Goal: Information Seeking & Learning: Learn about a topic

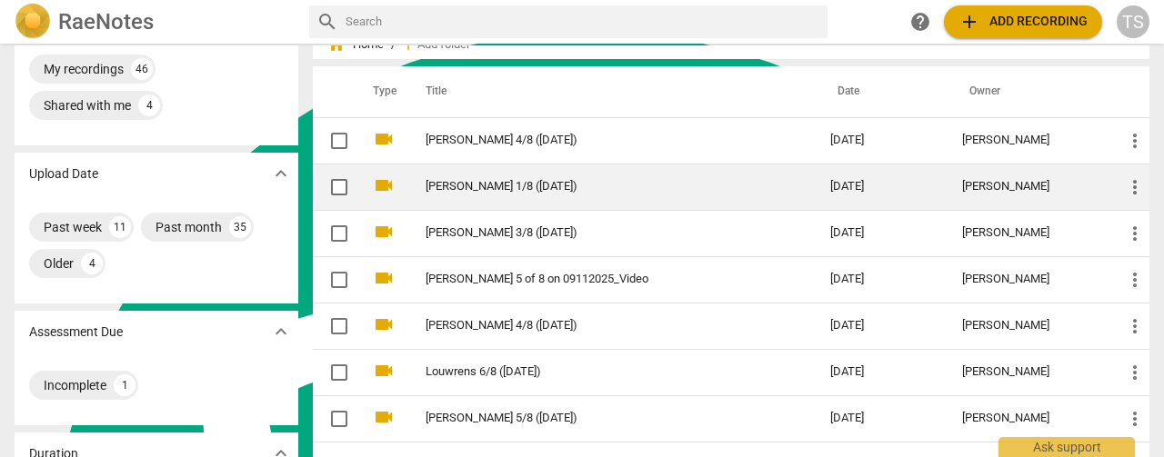
scroll to position [91, 0]
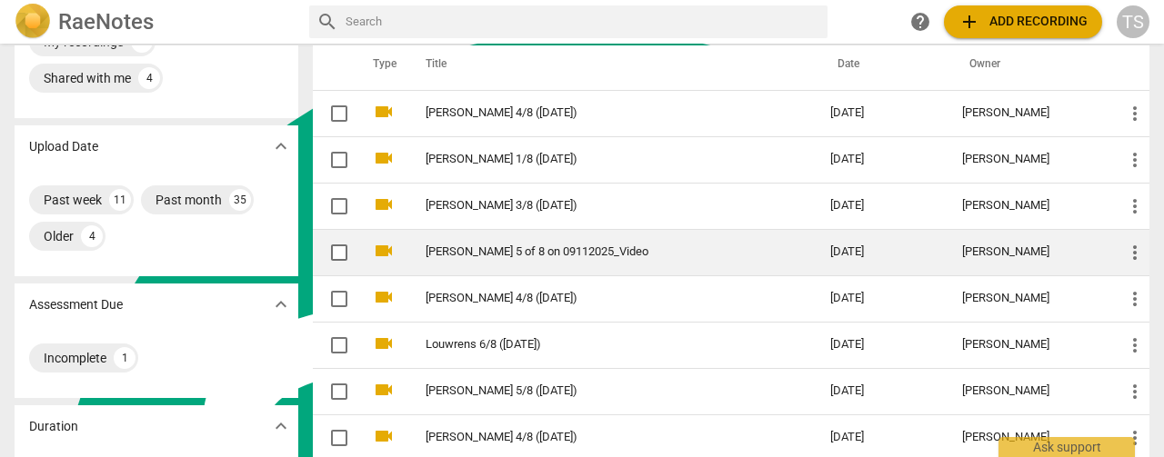
click at [516, 254] on link "[PERSON_NAME] 5 of 8 on 09112025_Video" at bounding box center [595, 253] width 339 height 14
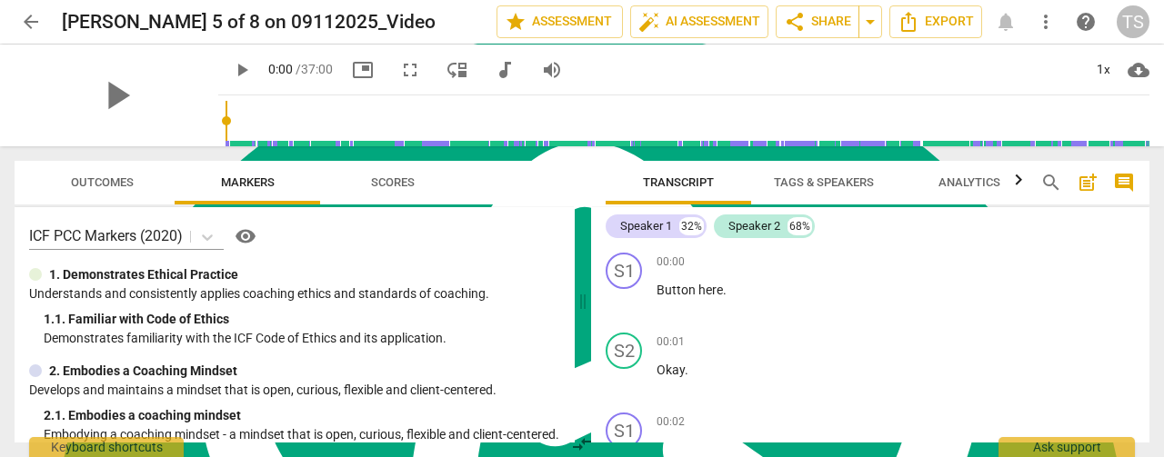
click at [824, 194] on span "Tags & Speakers" at bounding box center [824, 183] width 144 height 25
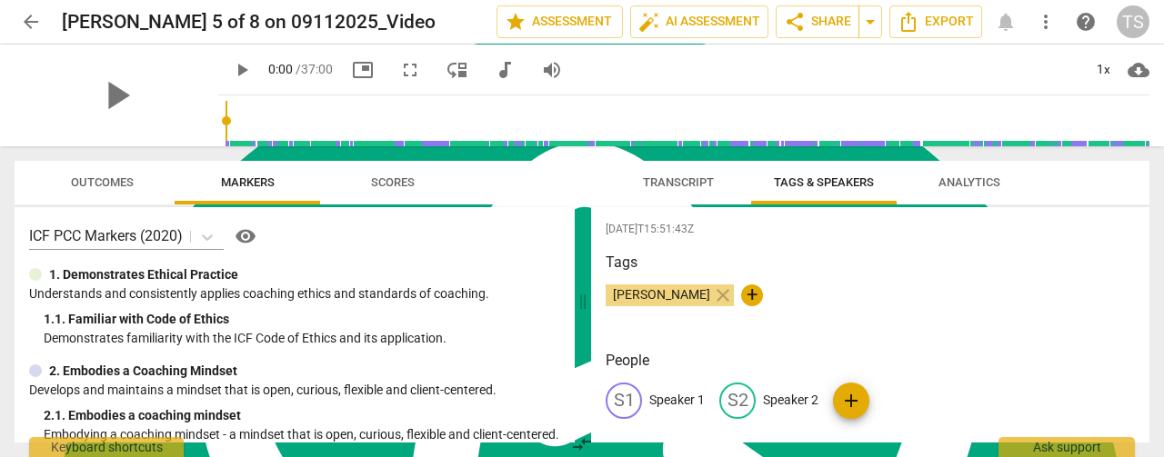
click at [704, 399] on p "Speaker 1" at bounding box center [676, 400] width 55 height 19
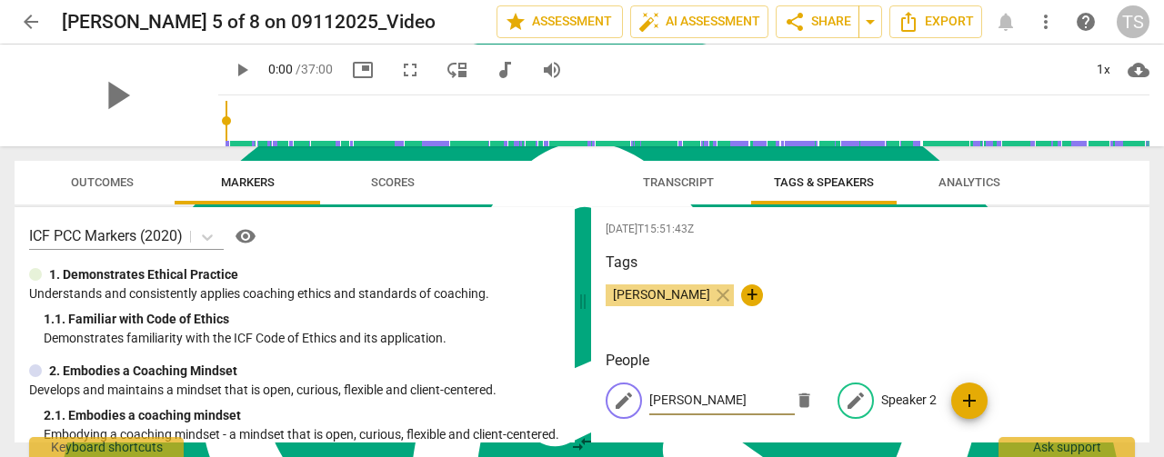
type input "[PERSON_NAME]"
click at [893, 404] on p "Speaker 2" at bounding box center [908, 400] width 55 height 19
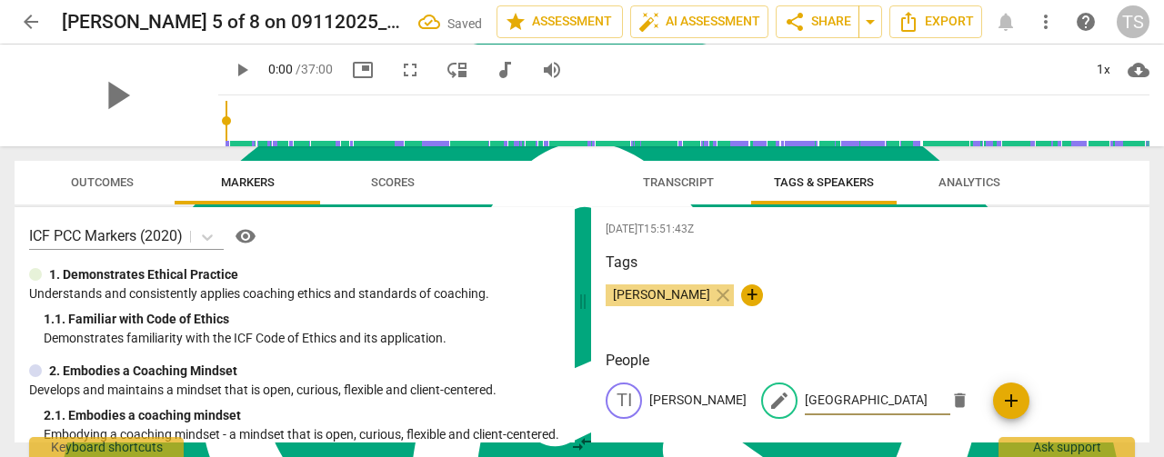
type input "[GEOGRAPHIC_DATA]"
click at [663, 176] on span "Transcript" at bounding box center [678, 183] width 71 height 14
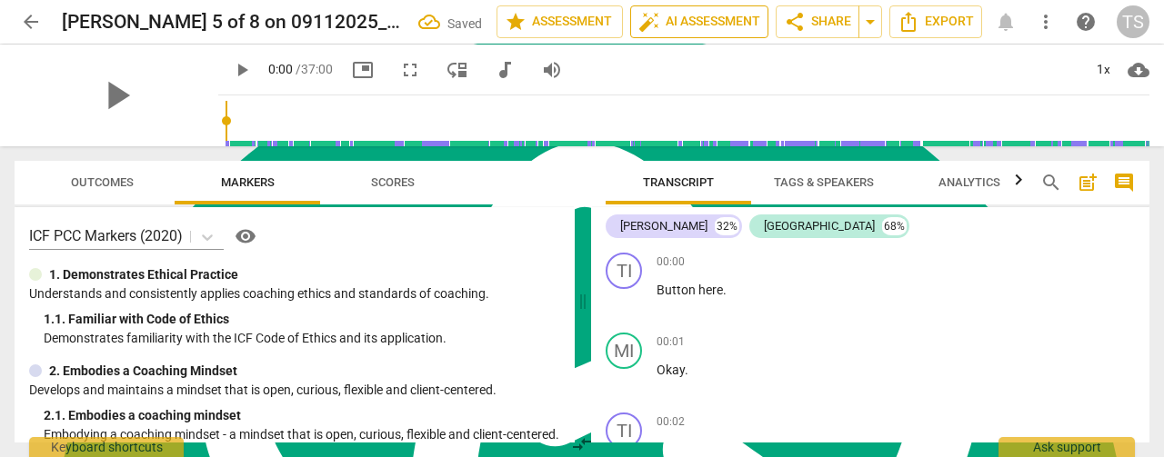
click at [676, 9] on button "auto_fix_high AI Assessment" at bounding box center [699, 21] width 138 height 33
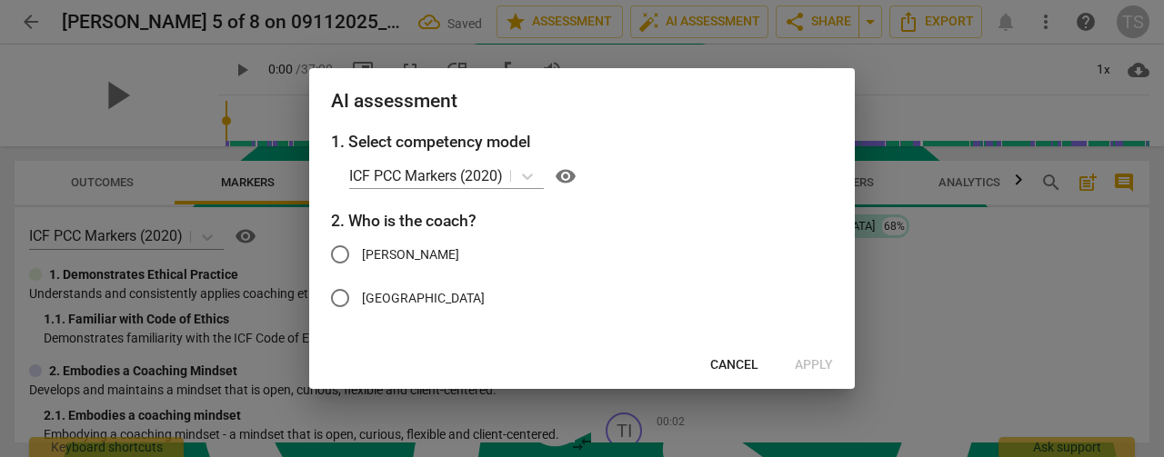
click at [351, 259] on input "[PERSON_NAME]" at bounding box center [340, 255] width 44 height 44
radio input "true"
click at [824, 372] on span "Apply" at bounding box center [814, 365] width 38 height 18
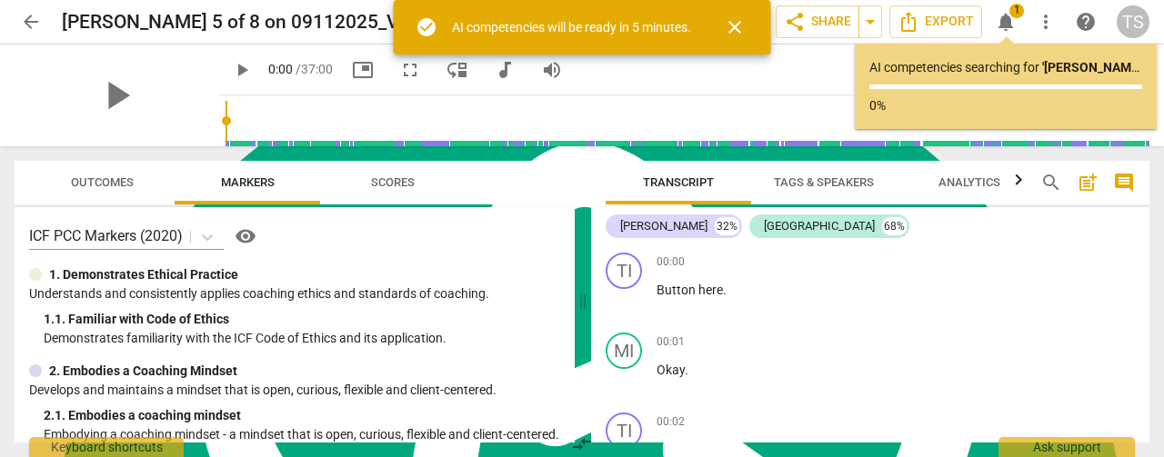
click at [32, 24] on span "arrow_back" at bounding box center [31, 22] width 22 height 22
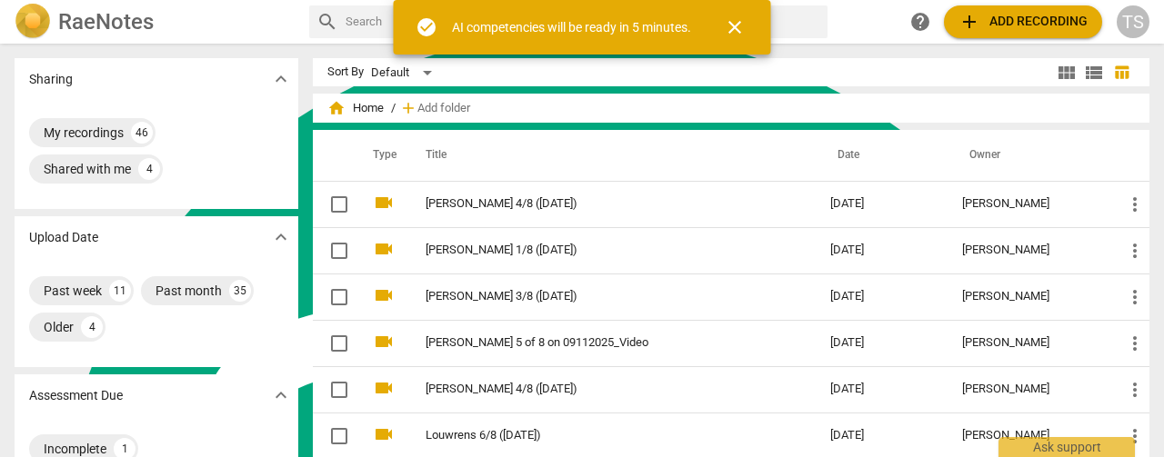
click at [739, 23] on span "close" at bounding box center [735, 27] width 22 height 22
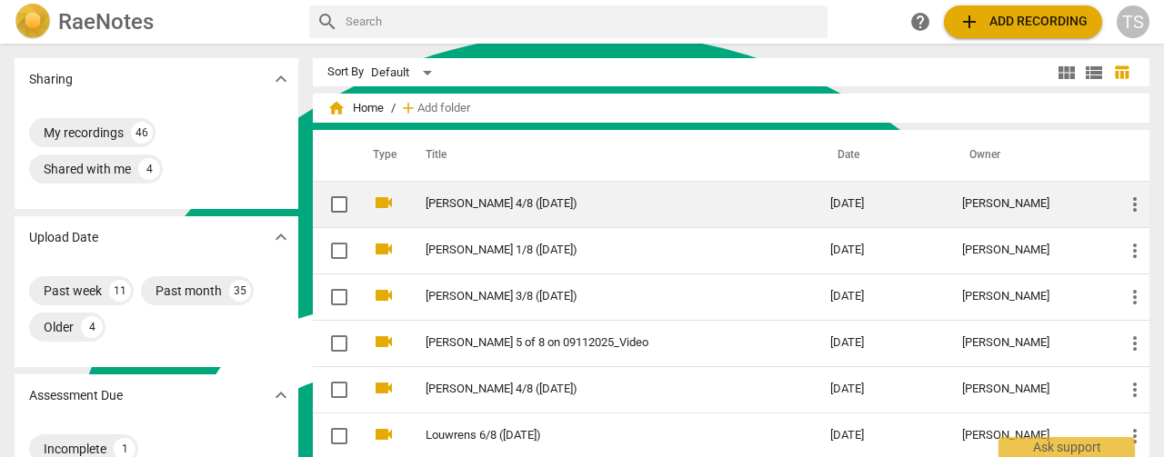
click at [477, 211] on td "[PERSON_NAME] 4/8 ([DATE])" at bounding box center [610, 204] width 412 height 46
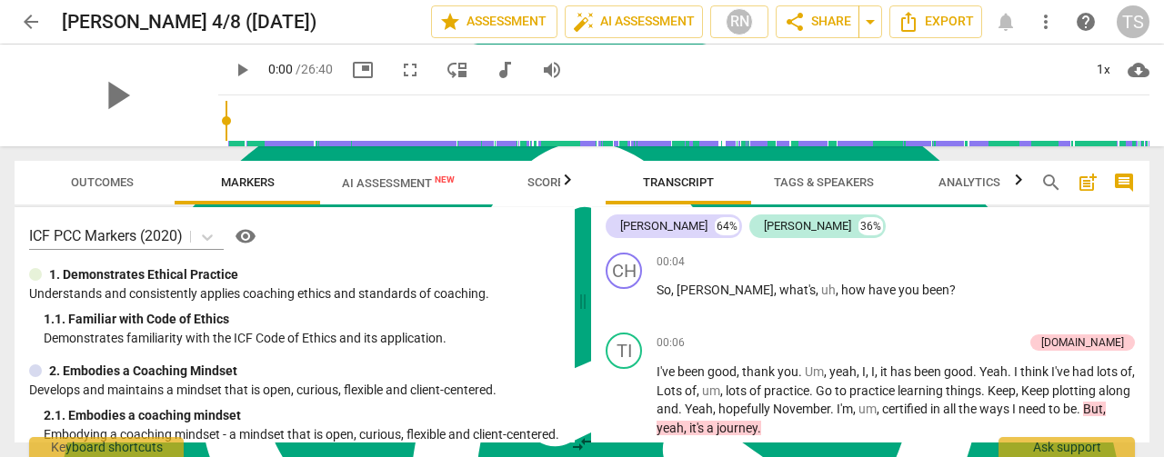
click at [389, 185] on span "AI Assessment New" at bounding box center [398, 183] width 113 height 14
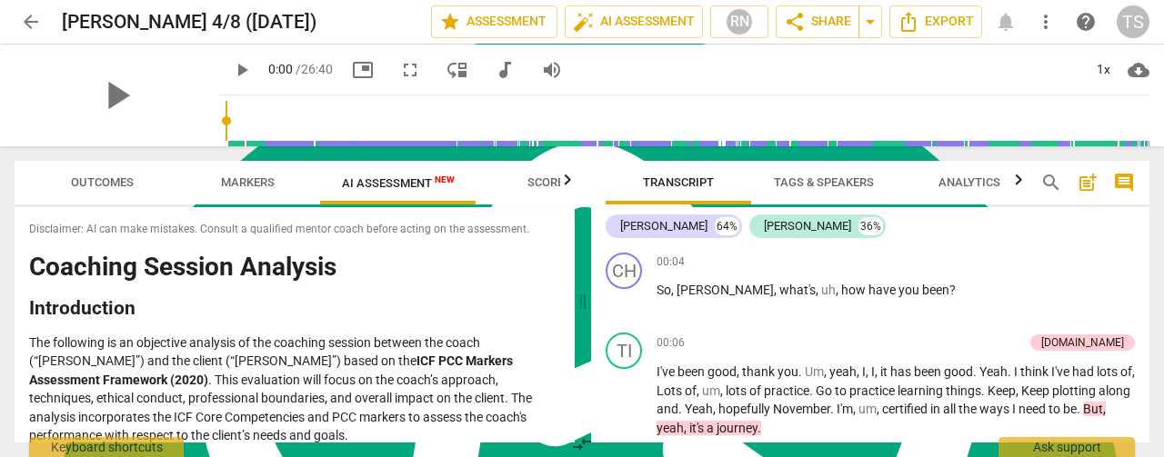
click at [567, 217] on div "Disclaimer: AI can make mistakes. Consult a qualified mentor coach before actin…" at bounding box center [295, 325] width 560 height 236
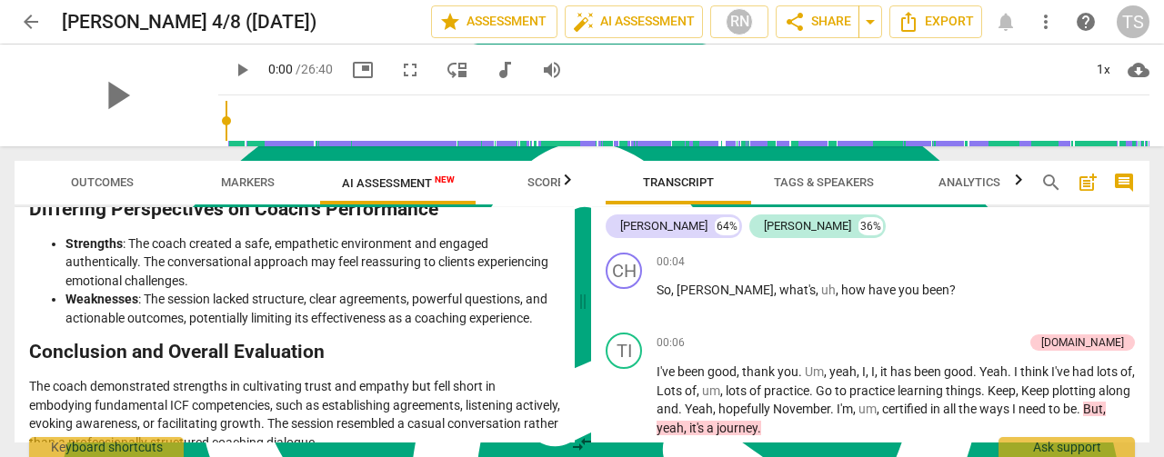
scroll to position [3592, 0]
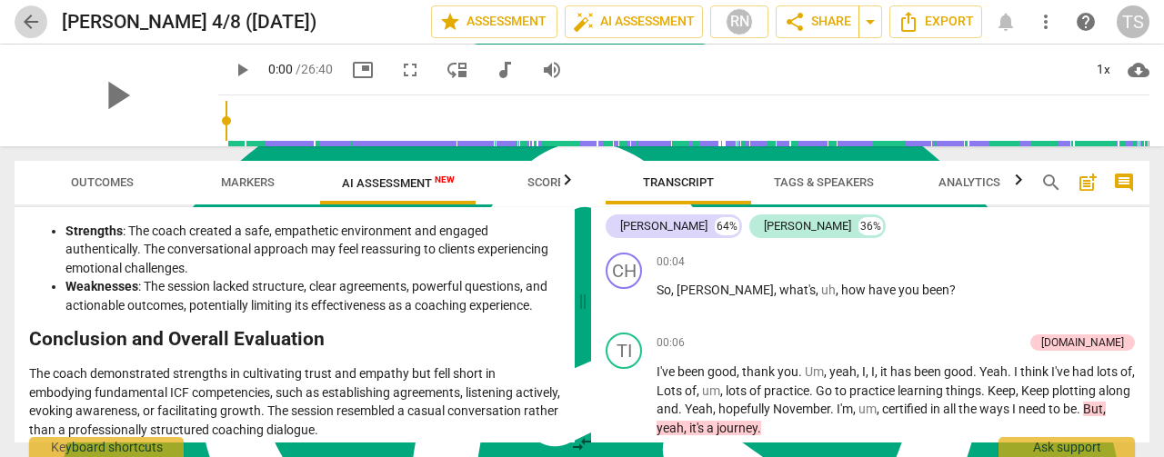
click at [28, 19] on span "arrow_back" at bounding box center [31, 22] width 22 height 22
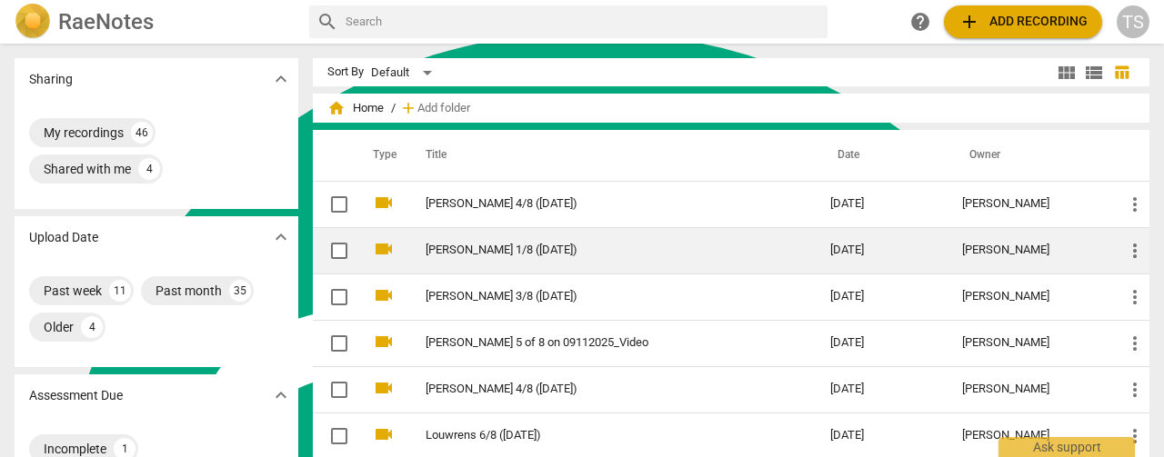
click at [452, 245] on link "[PERSON_NAME] 1/8 ([DATE])" at bounding box center [595, 251] width 339 height 14
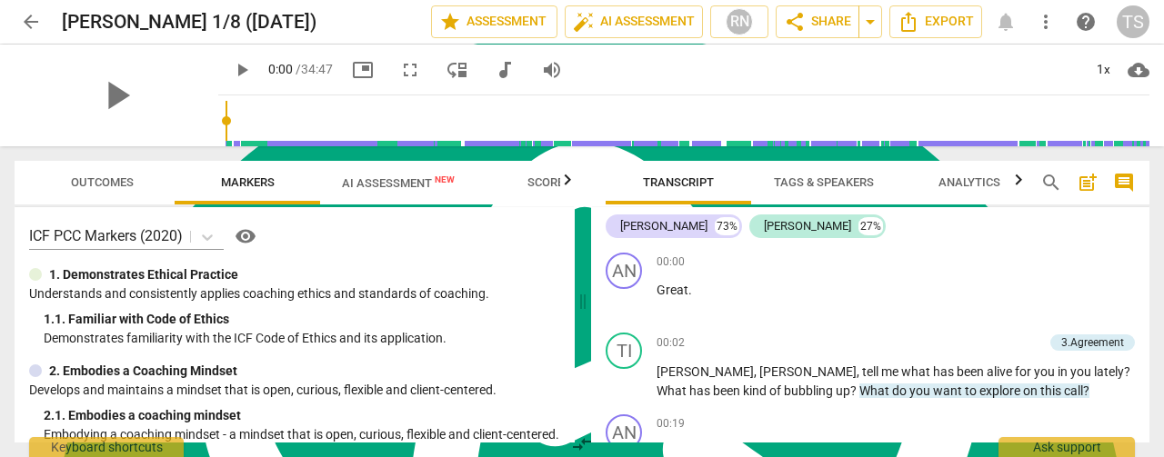
click at [394, 179] on span "AI Assessment New" at bounding box center [398, 183] width 113 height 14
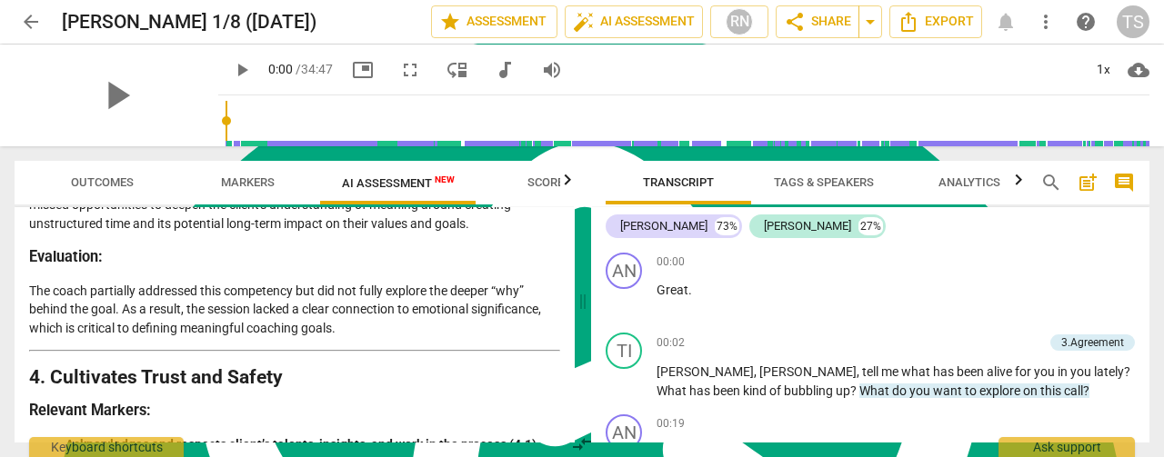
scroll to position [1072, 0]
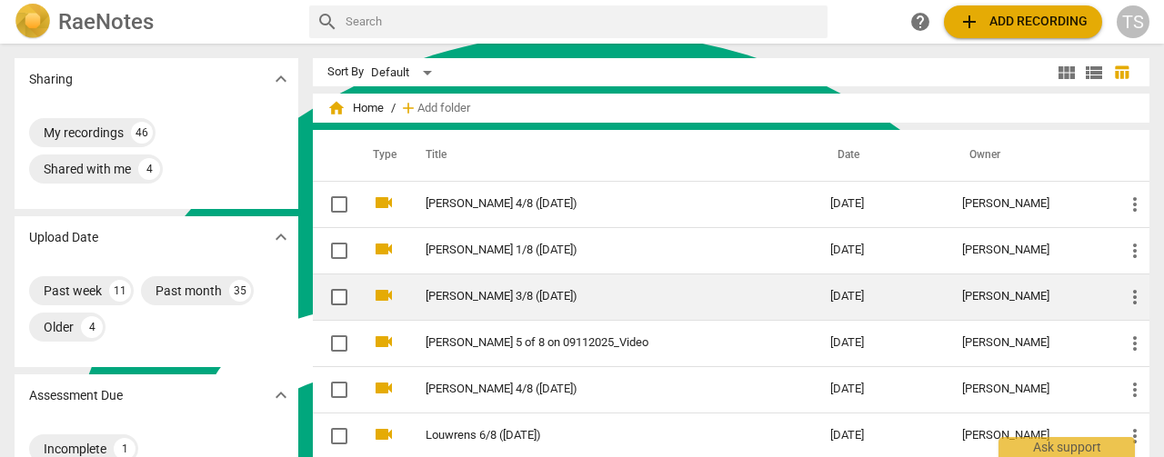
click at [413, 290] on td "[PERSON_NAME] 3/8 ([DATE])" at bounding box center [610, 297] width 412 height 46
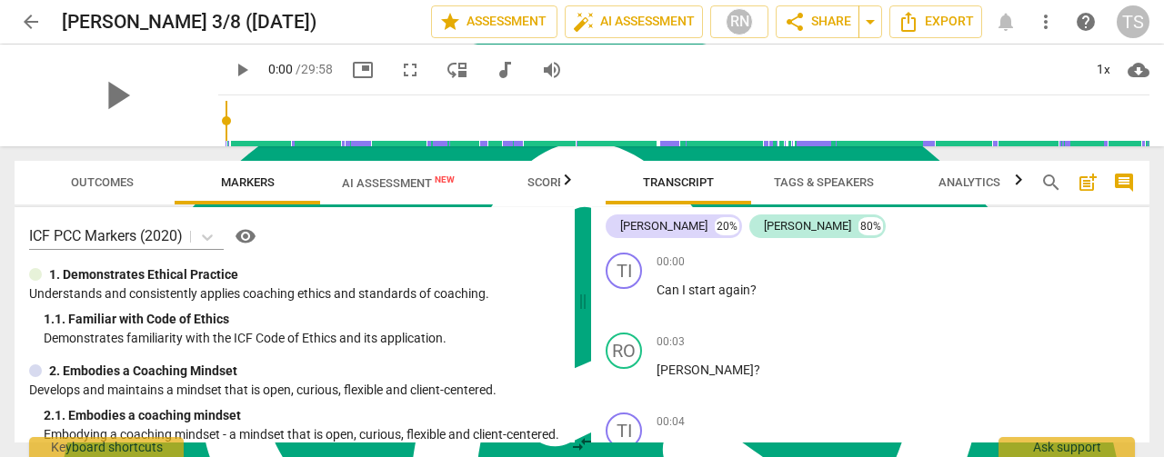
click at [381, 182] on span "AI Assessment New" at bounding box center [398, 183] width 113 height 14
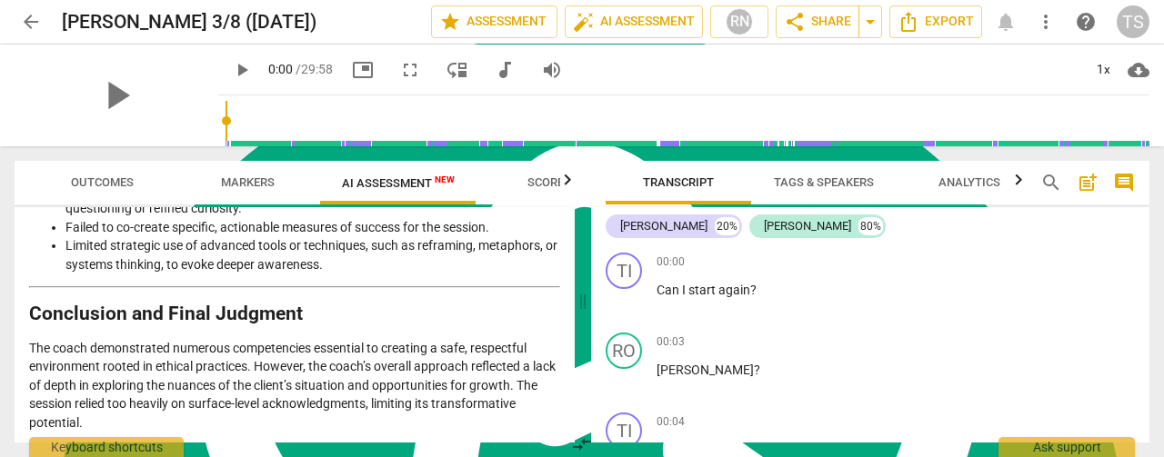
scroll to position [2887, 0]
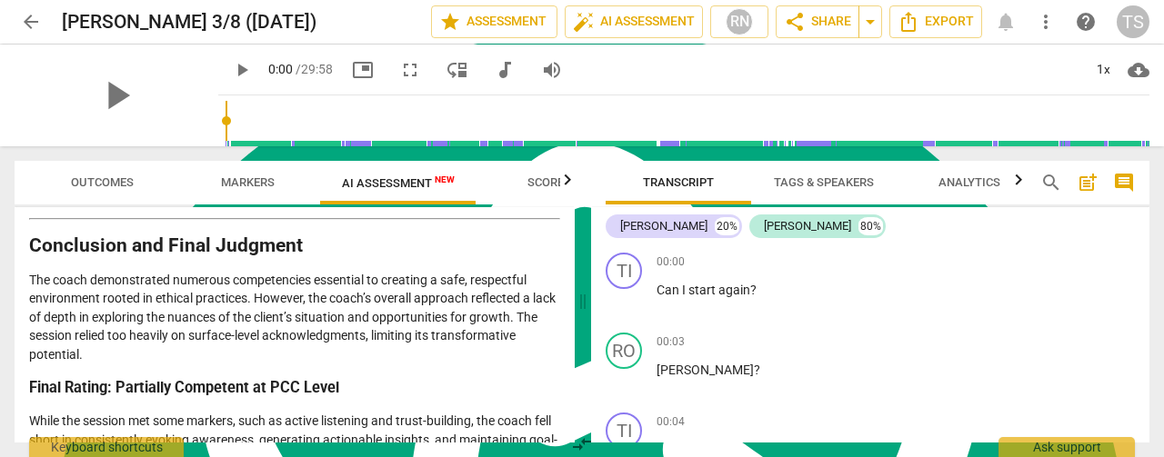
click at [16, 17] on span "arrow_back" at bounding box center [31, 22] width 33 height 22
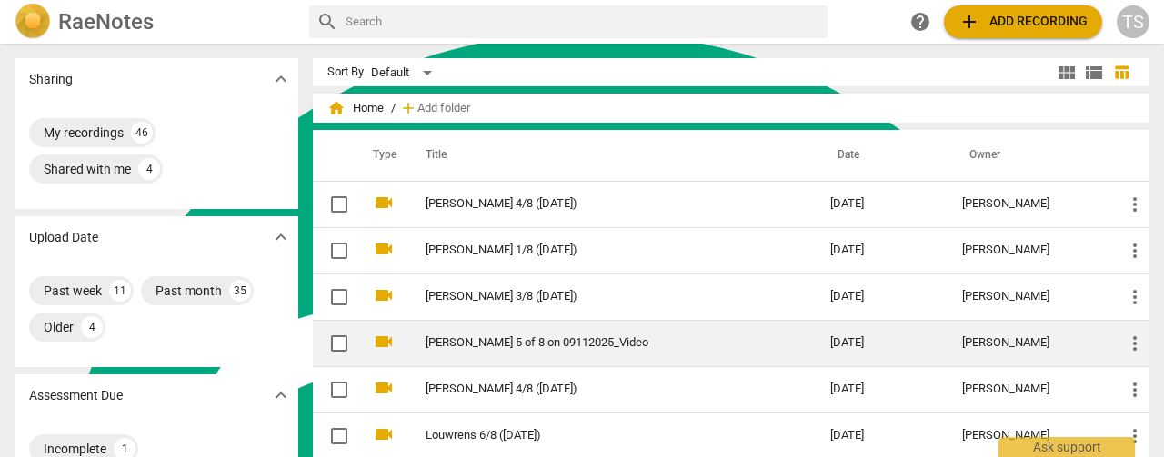
click at [509, 343] on link "[PERSON_NAME] 5 of 8 on 09112025_Video" at bounding box center [595, 343] width 339 height 14
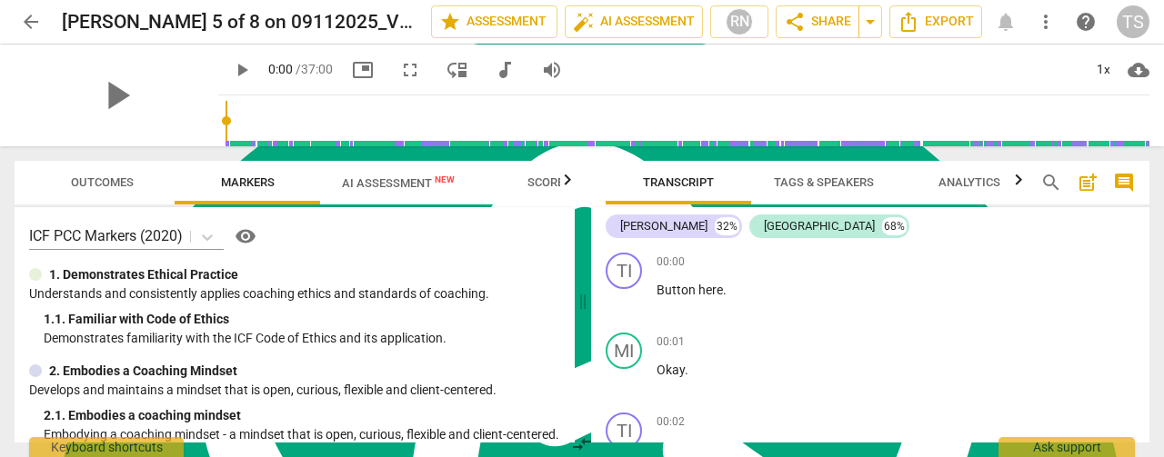
click at [401, 183] on span "AI Assessment New" at bounding box center [398, 183] width 113 height 14
